Goal: Task Accomplishment & Management: Use online tool/utility

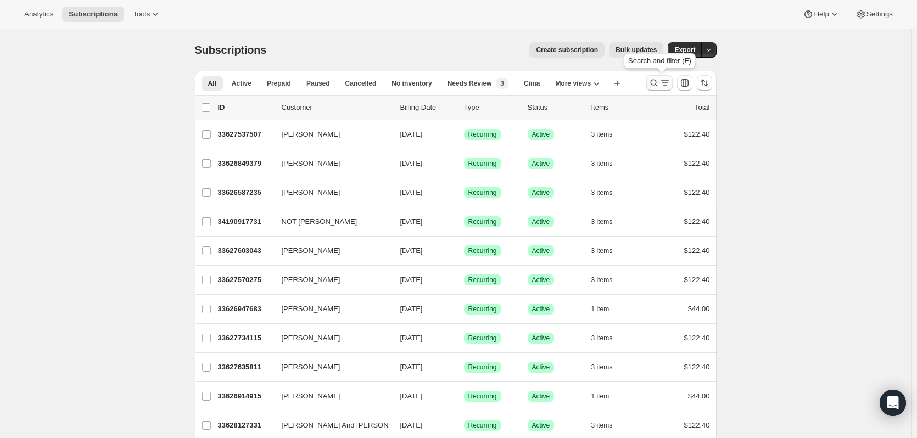
click at [652, 84] on icon "Search and filter results" at bounding box center [653, 82] width 11 height 11
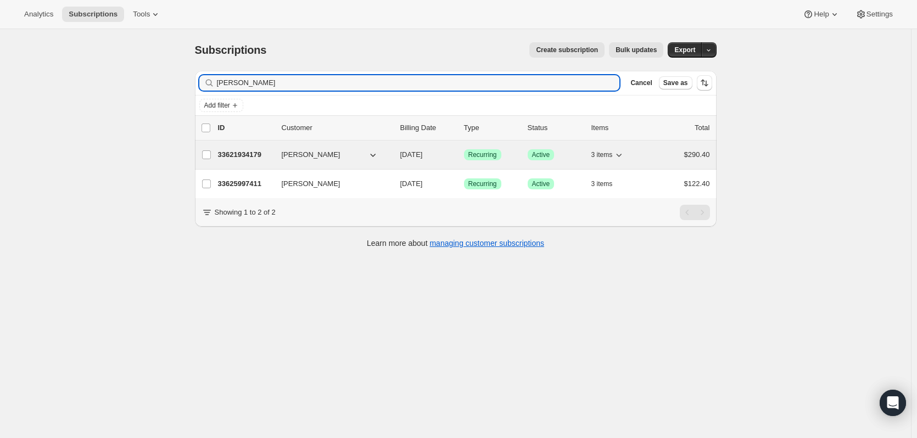
type input "[PERSON_NAME]"
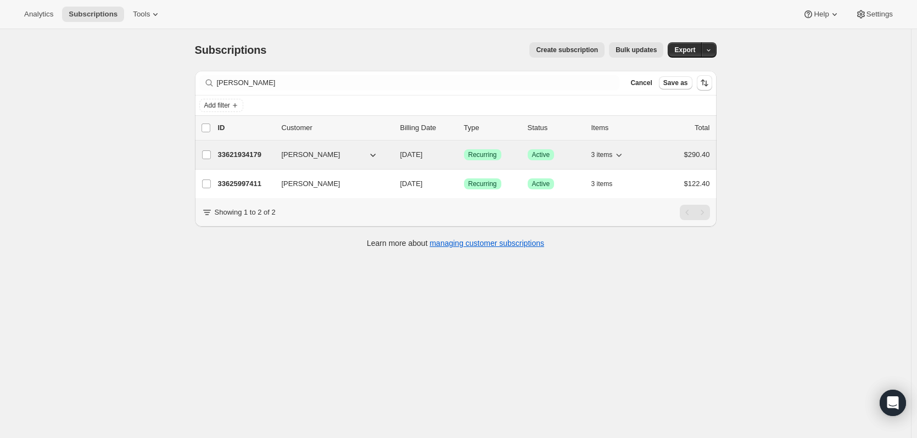
drag, startPoint x: 259, startPoint y: 156, endPoint x: 242, endPoint y: 155, distance: 17.1
click at [242, 155] on p "33621934179" at bounding box center [245, 154] width 55 height 11
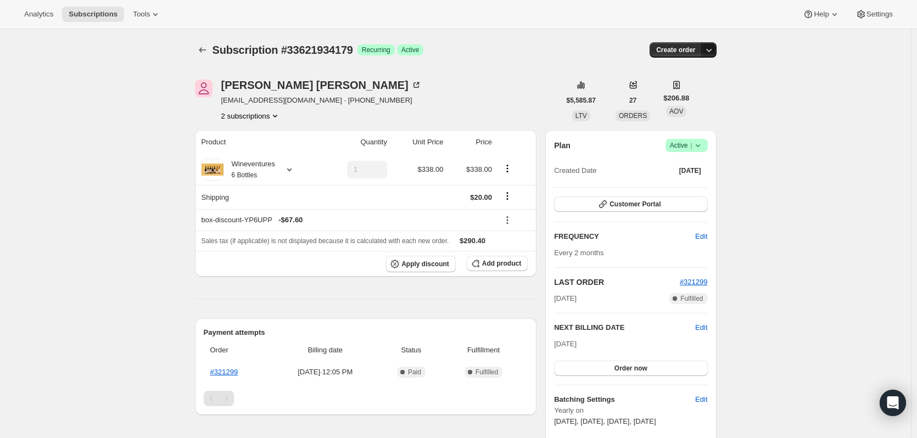
click at [707, 49] on icon "button" at bounding box center [708, 49] width 11 height 11
click at [690, 91] on span "Create custom one-time order" at bounding box center [664, 91] width 95 height 8
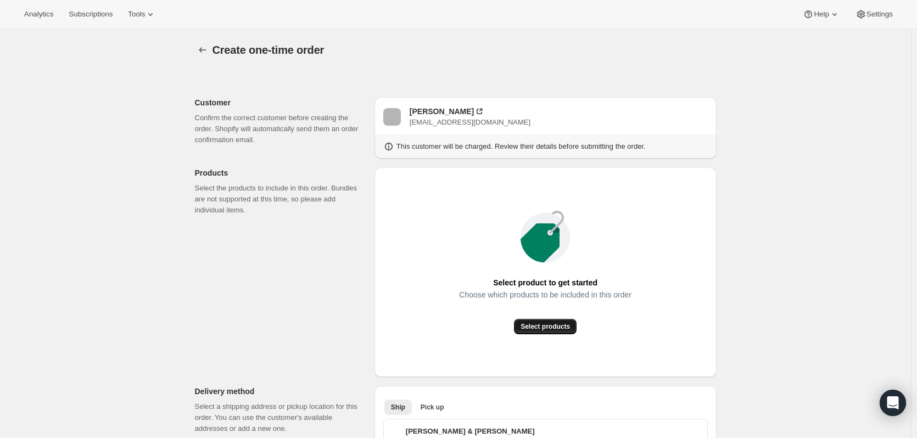
click at [530, 324] on span "Select products" at bounding box center [544, 326] width 49 height 9
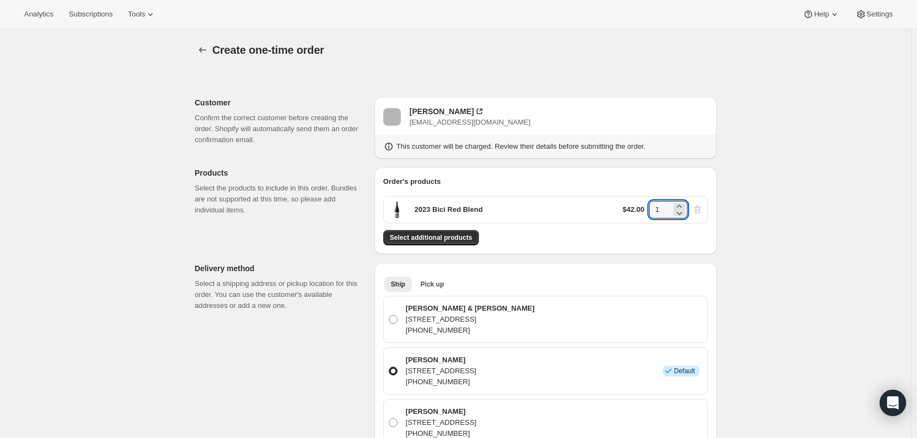
drag, startPoint x: 668, startPoint y: 207, endPoint x: 638, endPoint y: 209, distance: 29.7
click at [638, 209] on div "$42.00 1" at bounding box center [662, 210] width 80 height 18
type input "2"
click at [451, 237] on span "Select additional products" at bounding box center [431, 237] width 82 height 9
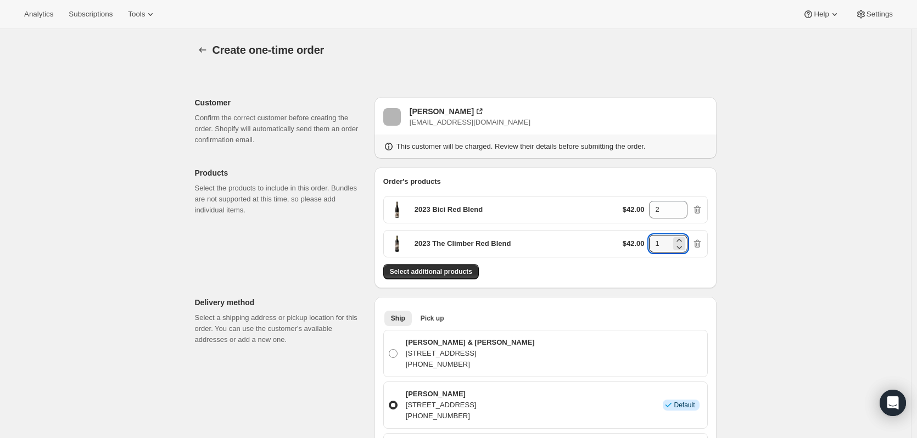
drag, startPoint x: 660, startPoint y: 245, endPoint x: 637, endPoint y: 245, distance: 22.5
click at [637, 245] on div "$42.00 1" at bounding box center [662, 244] width 80 height 18
type input "2"
click at [449, 274] on span "Select additional products" at bounding box center [431, 271] width 82 height 9
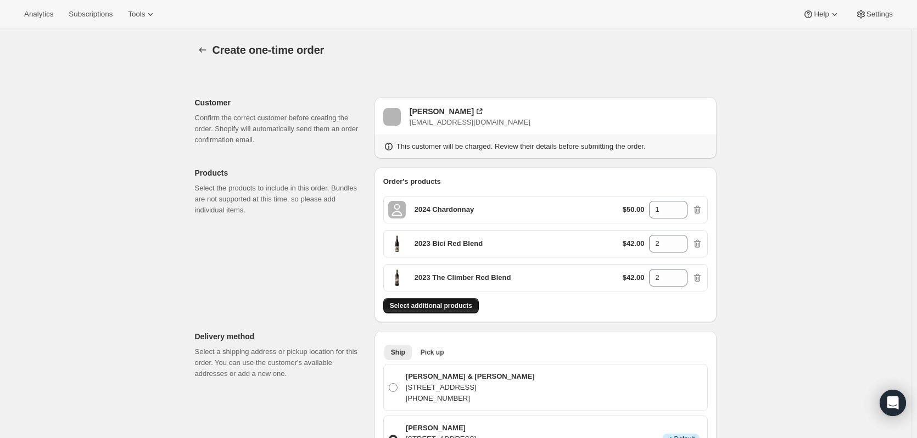
click at [467, 305] on span "Select additional products" at bounding box center [431, 305] width 82 height 9
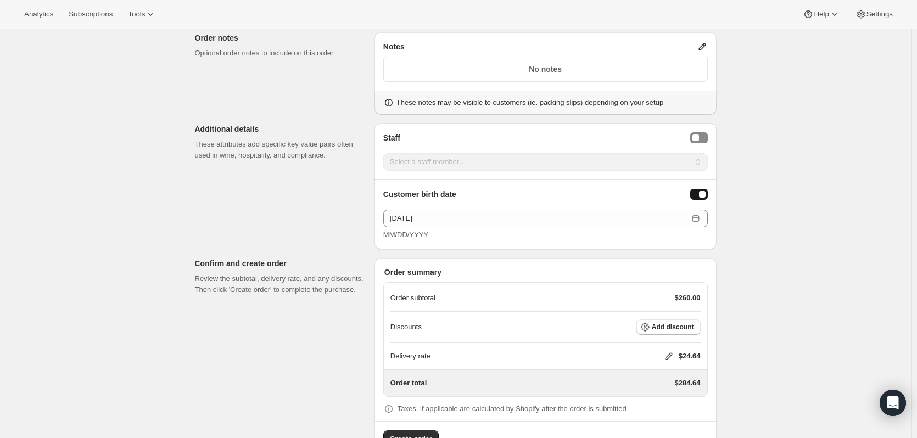
scroll to position [968, 0]
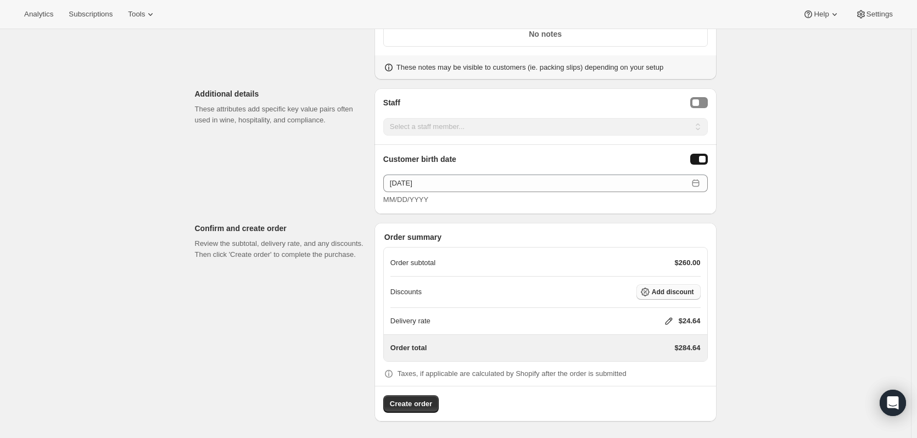
click at [648, 284] on button "Add discount" at bounding box center [668, 291] width 64 height 15
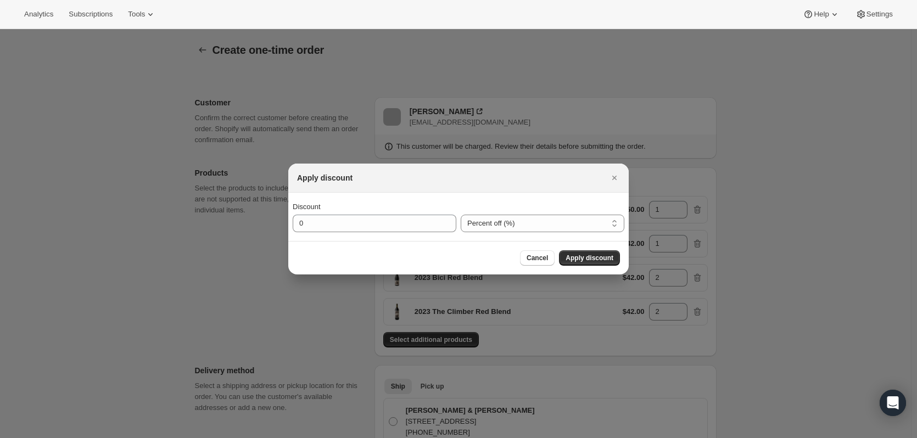
scroll to position [0, 0]
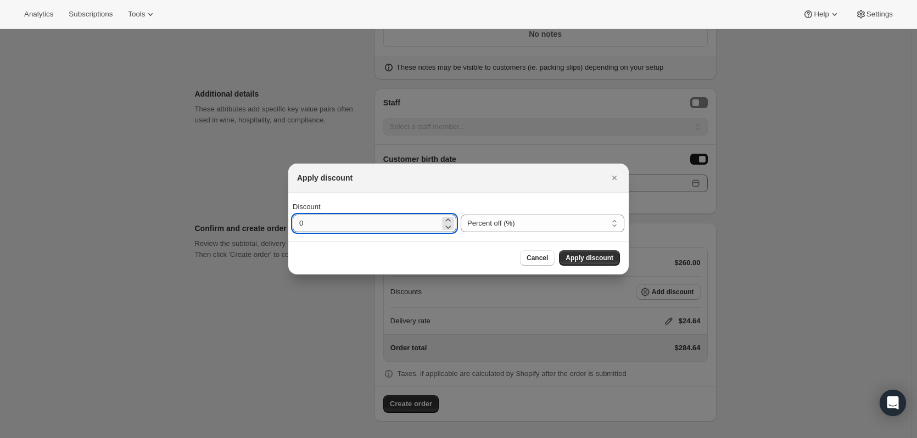
click at [402, 217] on input "0" at bounding box center [366, 224] width 147 height 18
type input "20"
click at [593, 258] on span "Apply discount" at bounding box center [589, 258] width 48 height 9
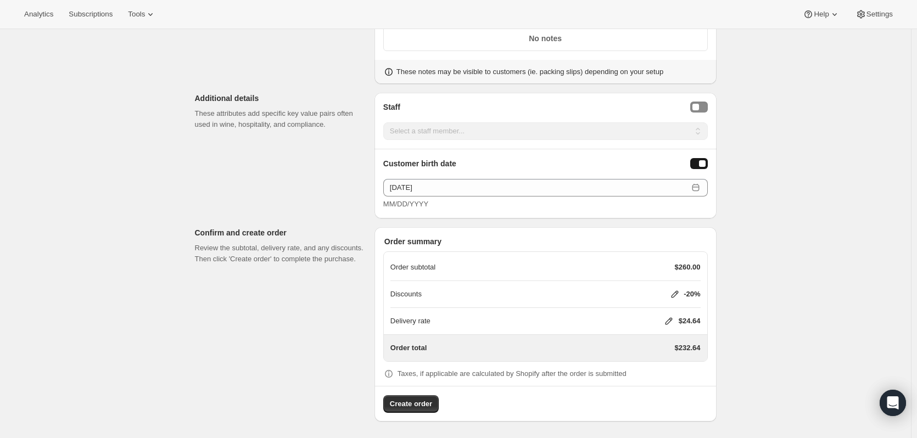
click at [667, 319] on icon at bounding box center [668, 321] width 7 height 7
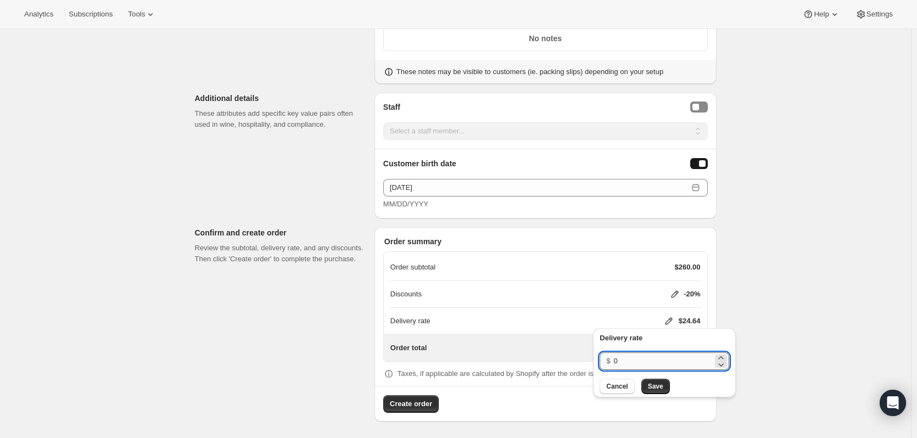
click at [630, 360] on input "0" at bounding box center [663, 361] width 99 height 18
type input "20"
click at [660, 388] on span "Save" at bounding box center [655, 386] width 15 height 9
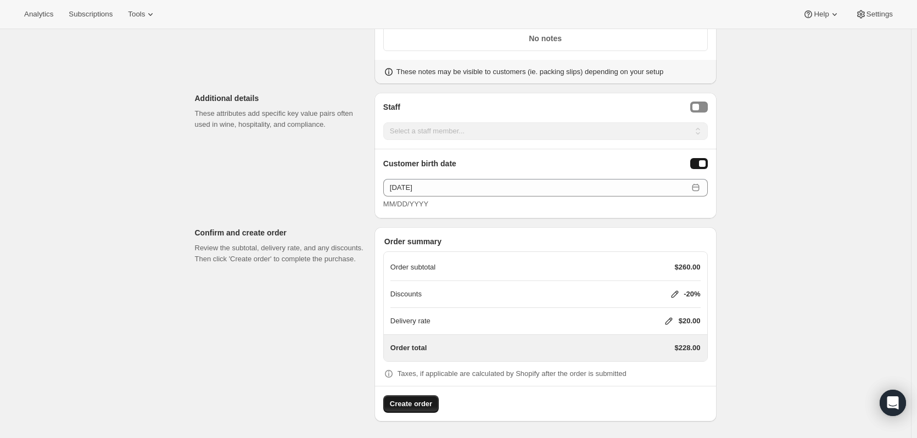
click at [431, 399] on span "Create order" at bounding box center [411, 403] width 42 height 11
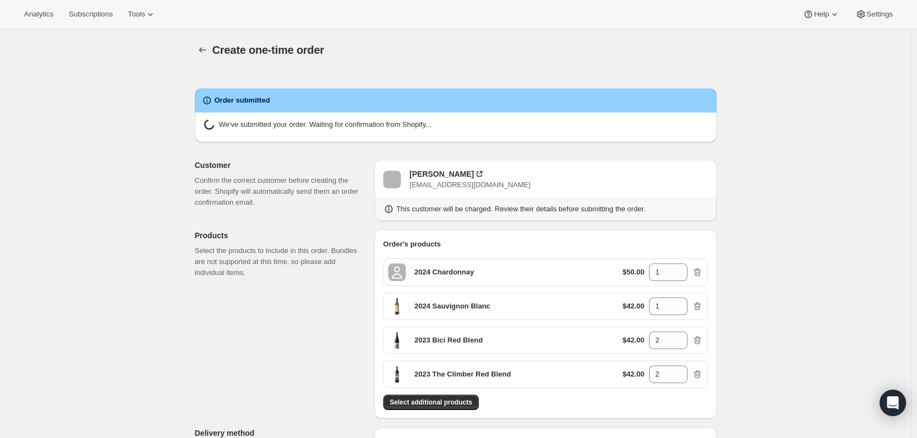
radio input "true"
